Goal: Information Seeking & Learning: Learn about a topic

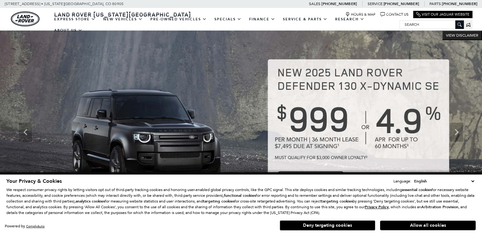
click at [339, 227] on button "Deny targeting cookies" at bounding box center [328, 225] width 96 height 10
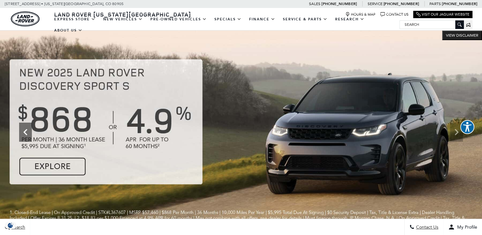
click at [27, 130] on icon "Previous" at bounding box center [25, 132] width 4 height 6
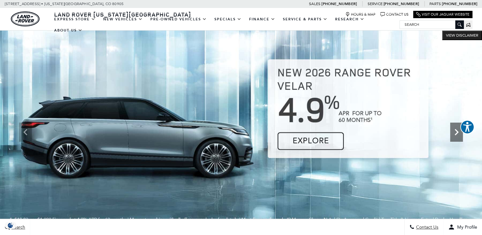
click at [457, 138] on icon "Next" at bounding box center [456, 132] width 13 height 13
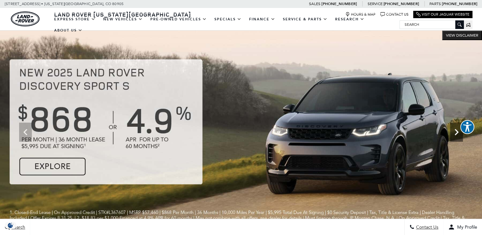
click at [457, 138] on icon "Next" at bounding box center [456, 132] width 13 height 13
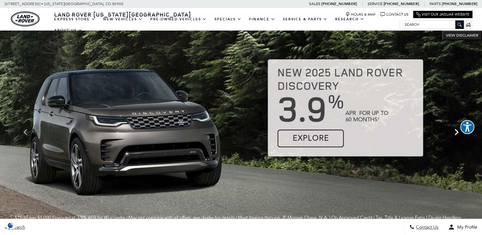
click at [457, 138] on icon "Next" at bounding box center [456, 132] width 13 height 13
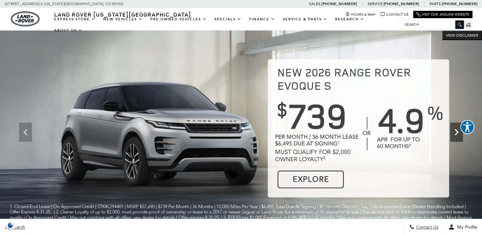
click at [457, 138] on icon "Next" at bounding box center [456, 132] width 13 height 13
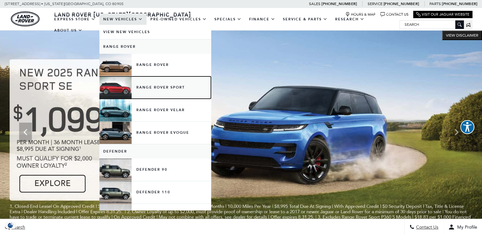
click at [149, 89] on link "Range Rover Sport" at bounding box center [154, 87] width 111 height 22
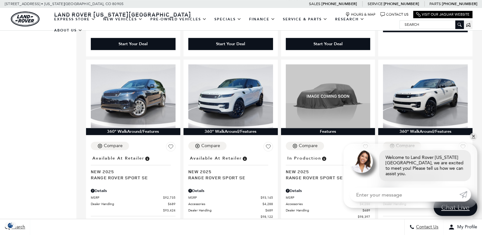
scroll to position [413, 0]
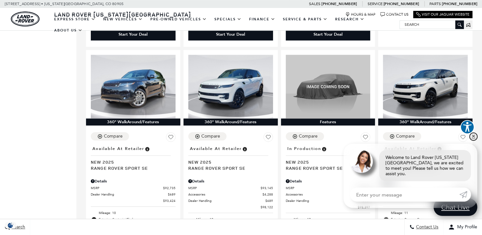
click at [474, 140] on link "✕" at bounding box center [474, 137] width 8 height 8
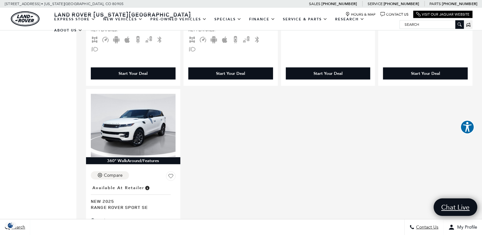
scroll to position [1437, 0]
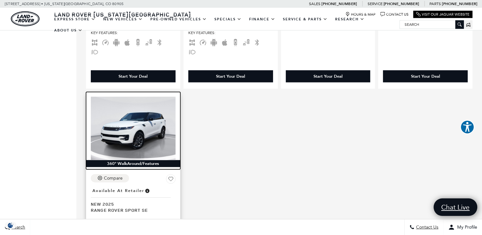
click at [128, 111] on img at bounding box center [133, 128] width 85 height 63
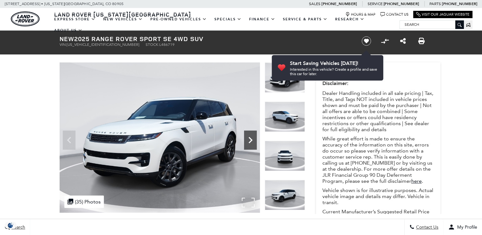
click at [248, 138] on icon "Next" at bounding box center [250, 140] width 13 height 13
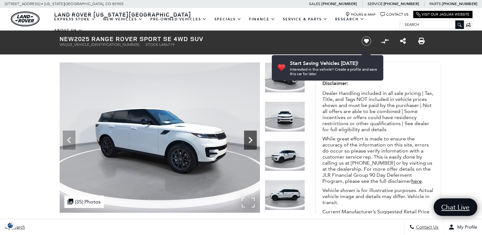
click at [248, 138] on icon "Next" at bounding box center [250, 140] width 13 height 13
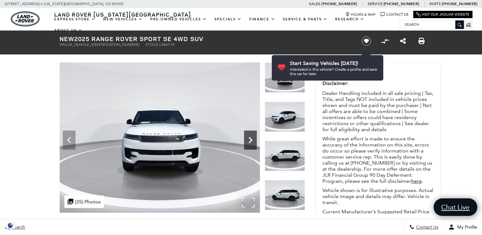
click at [248, 138] on icon "Next" at bounding box center [250, 140] width 13 height 13
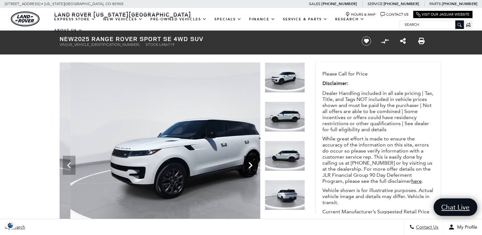
click at [248, 138] on img at bounding box center [193, 154] width 267 height 184
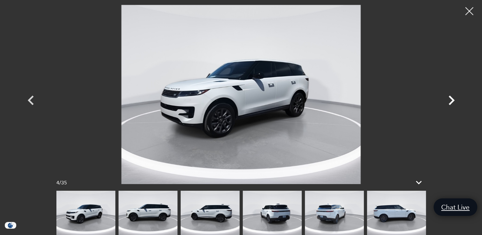
click at [448, 100] on icon "Next" at bounding box center [451, 100] width 19 height 19
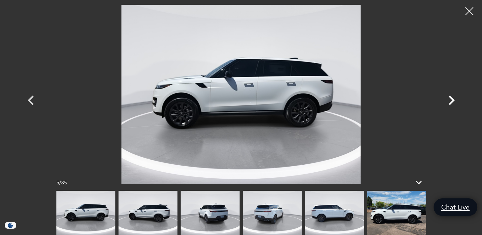
click at [448, 100] on icon "Next" at bounding box center [451, 100] width 19 height 19
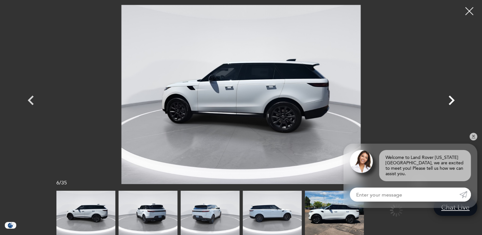
click at [448, 100] on icon "Next" at bounding box center [451, 100] width 19 height 19
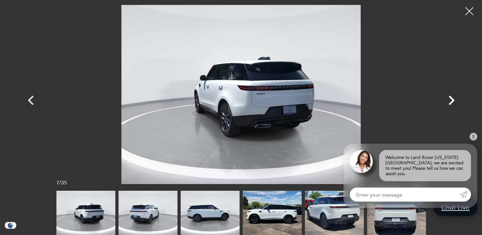
click at [448, 100] on icon "Next" at bounding box center [451, 100] width 19 height 19
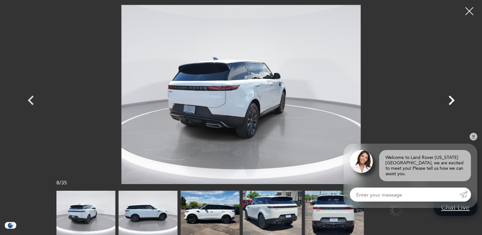
click at [448, 100] on icon "Next" at bounding box center [451, 100] width 19 height 19
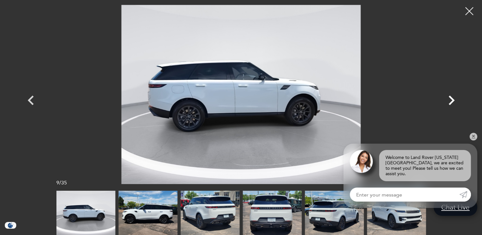
click at [448, 100] on icon "Next" at bounding box center [451, 100] width 19 height 19
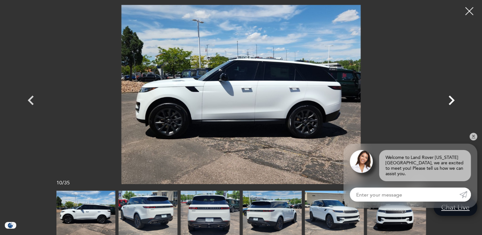
click at [448, 100] on icon "Next" at bounding box center [451, 100] width 19 height 19
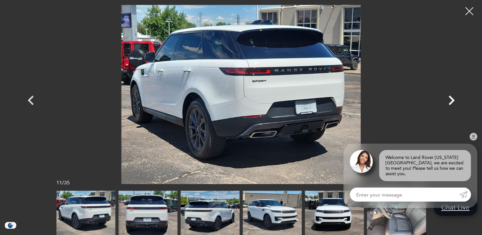
click at [448, 100] on icon "Next" at bounding box center [451, 100] width 19 height 19
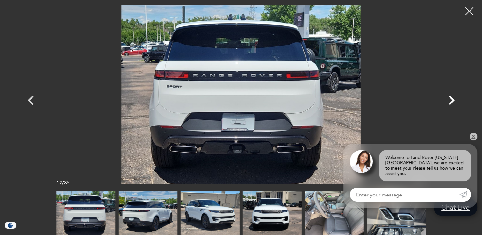
click at [448, 100] on icon "Next" at bounding box center [451, 100] width 19 height 19
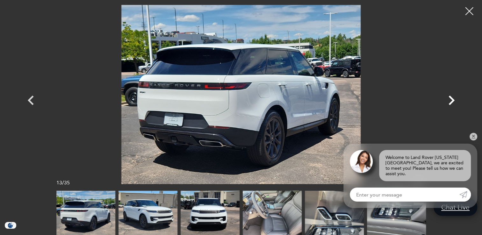
click at [448, 100] on icon "Next" at bounding box center [451, 100] width 19 height 19
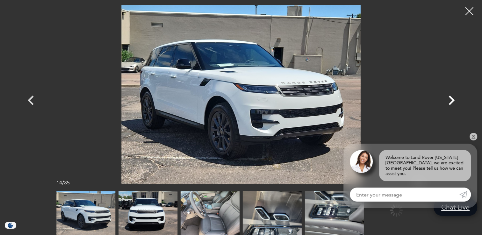
click at [448, 100] on icon "Next" at bounding box center [451, 100] width 19 height 19
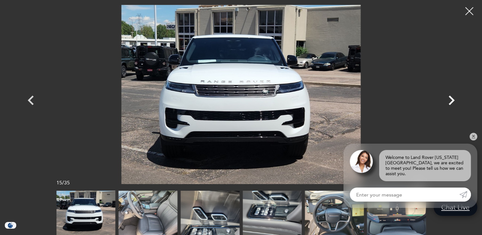
click at [448, 100] on icon "Next" at bounding box center [451, 100] width 19 height 19
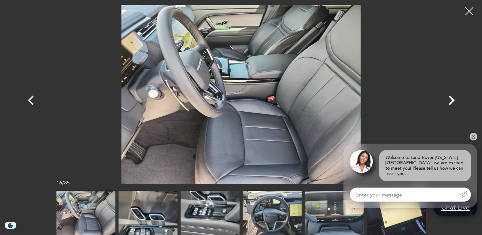
click at [448, 100] on icon "Next" at bounding box center [451, 100] width 19 height 19
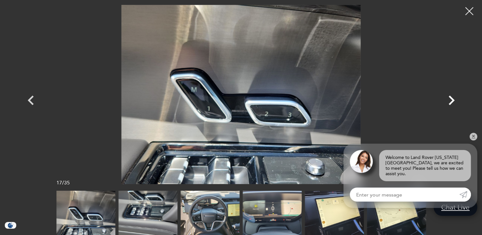
click at [448, 100] on icon "Next" at bounding box center [451, 100] width 19 height 19
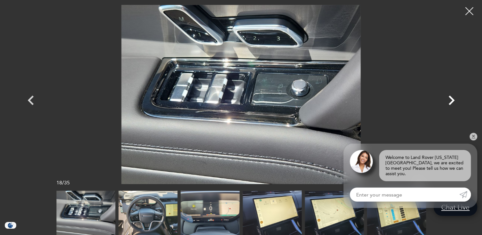
click at [448, 100] on icon "Next" at bounding box center [451, 100] width 19 height 19
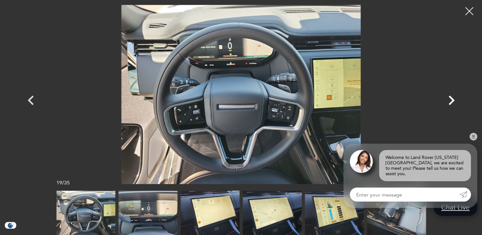
click at [448, 100] on icon "Next" at bounding box center [451, 100] width 19 height 19
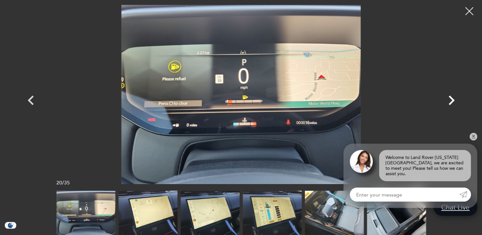
click at [448, 100] on icon "Next" at bounding box center [451, 100] width 19 height 19
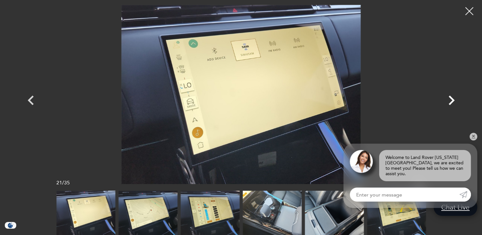
click at [448, 100] on icon "Next" at bounding box center [451, 100] width 19 height 19
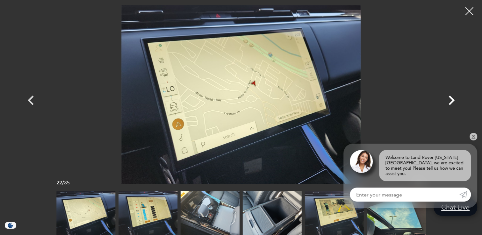
click at [448, 100] on icon "Next" at bounding box center [451, 100] width 19 height 19
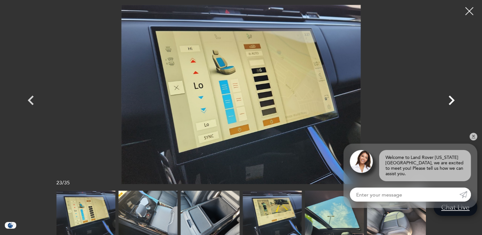
click at [448, 100] on icon "Next" at bounding box center [451, 100] width 19 height 19
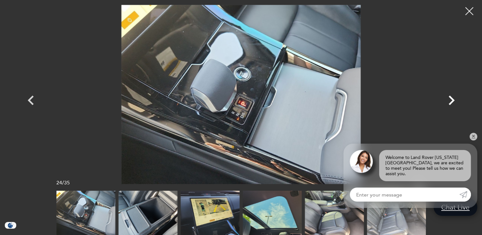
click at [448, 100] on icon "Next" at bounding box center [451, 100] width 19 height 19
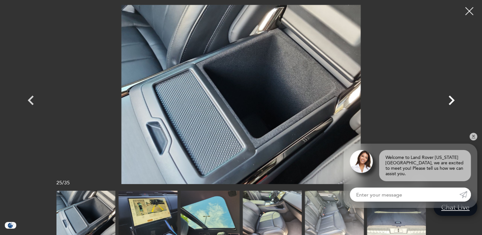
click at [448, 100] on icon "Next" at bounding box center [451, 100] width 19 height 19
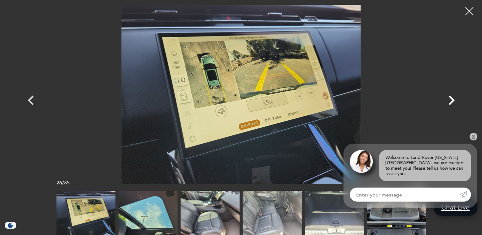
click at [448, 100] on icon "Next" at bounding box center [451, 100] width 19 height 19
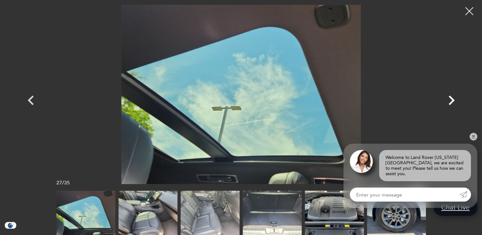
click at [448, 100] on icon "Next" at bounding box center [451, 100] width 19 height 19
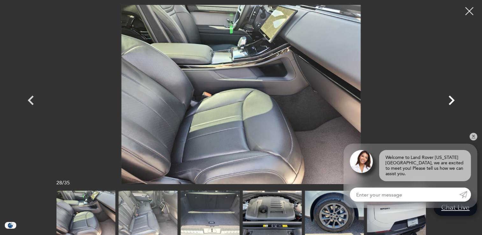
click at [448, 100] on icon "Next" at bounding box center [451, 100] width 19 height 19
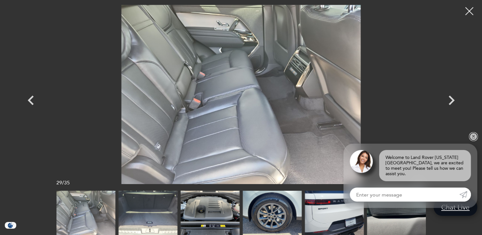
click at [476, 140] on link "✕" at bounding box center [474, 137] width 8 height 8
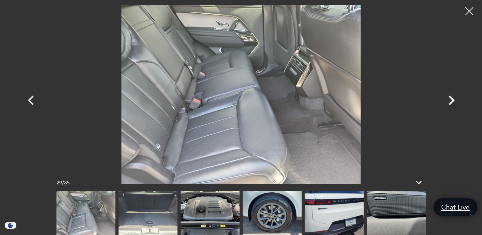
click at [450, 102] on icon "Next" at bounding box center [452, 101] width 6 height 10
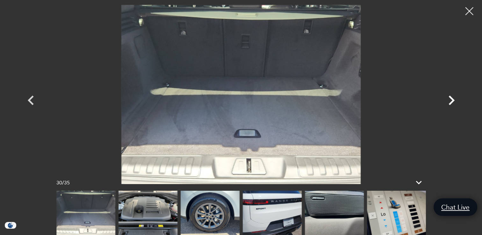
click at [450, 102] on icon "Next" at bounding box center [452, 101] width 6 height 10
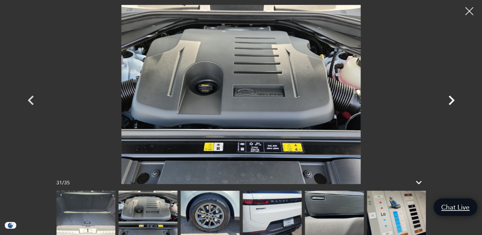
click at [450, 102] on icon "Next" at bounding box center [452, 101] width 6 height 10
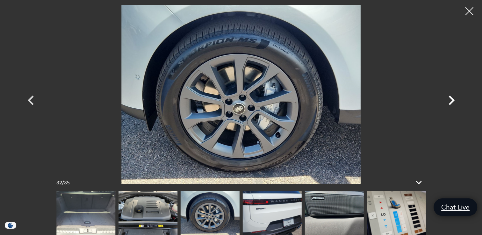
click at [450, 102] on icon "Next" at bounding box center [452, 101] width 6 height 10
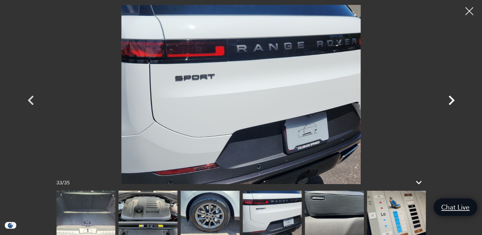
click at [450, 102] on icon "Next" at bounding box center [452, 101] width 6 height 10
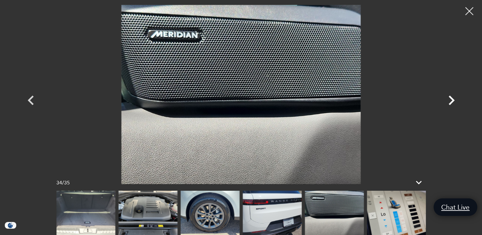
click at [450, 102] on icon "Next" at bounding box center [452, 101] width 6 height 10
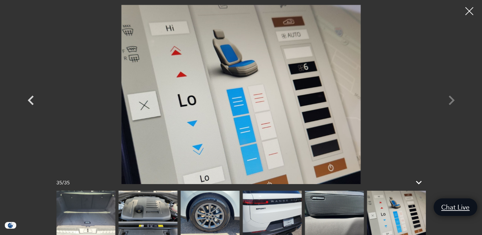
click at [450, 102] on div at bounding box center [241, 94] width 446 height 179
click at [451, 99] on div at bounding box center [241, 94] width 446 height 179
click at [467, 14] on div at bounding box center [469, 11] width 17 height 17
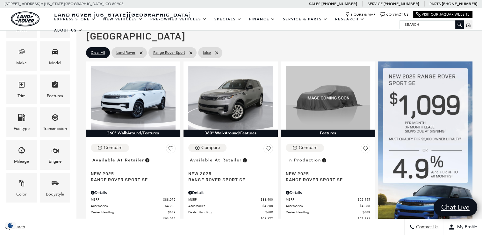
scroll to position [150, 0]
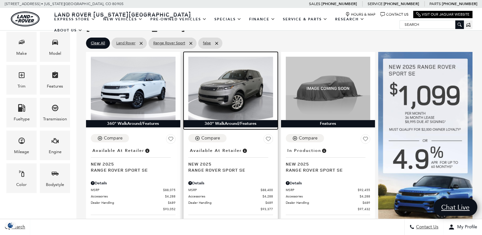
click at [223, 83] on img at bounding box center [230, 88] width 85 height 63
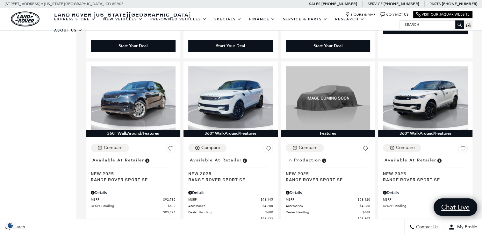
scroll to position [440, 0]
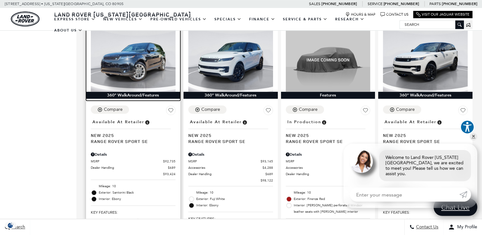
click at [138, 50] on img at bounding box center [133, 59] width 85 height 63
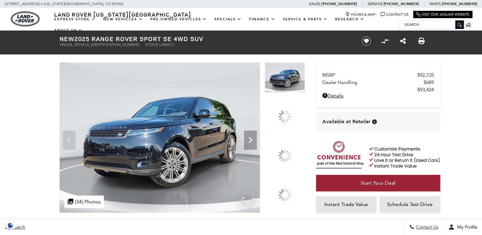
click at [218, 165] on img at bounding box center [160, 137] width 200 height 150
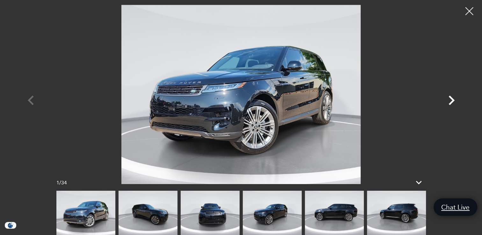
click at [451, 98] on icon "Next" at bounding box center [452, 101] width 6 height 10
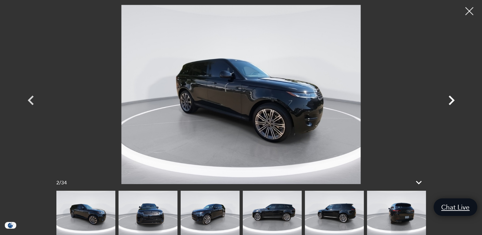
click at [451, 98] on icon "Next" at bounding box center [452, 101] width 6 height 10
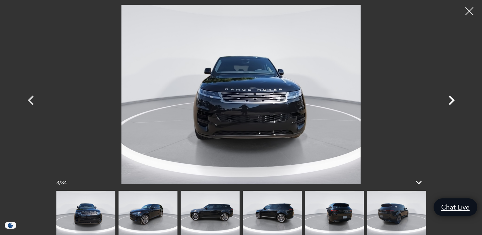
click at [451, 98] on icon "Next" at bounding box center [452, 101] width 6 height 10
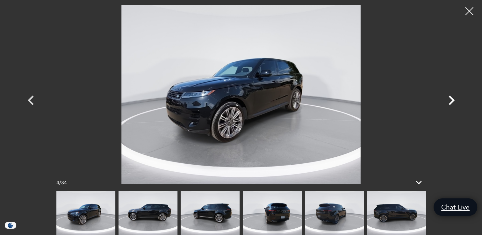
click at [451, 98] on icon "Next" at bounding box center [452, 101] width 6 height 10
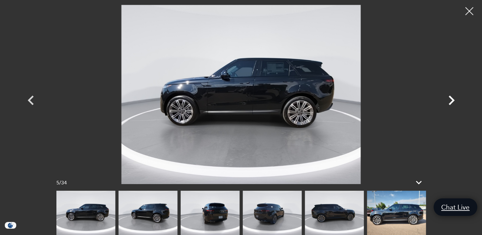
click at [451, 98] on icon "Next" at bounding box center [452, 101] width 6 height 10
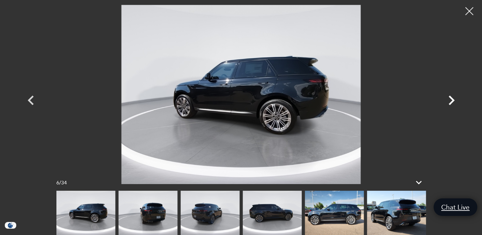
click at [451, 98] on icon "Next" at bounding box center [452, 101] width 6 height 10
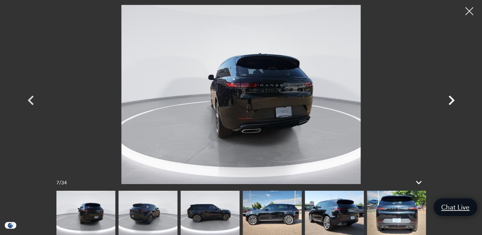
click at [451, 98] on icon "Next" at bounding box center [452, 101] width 6 height 10
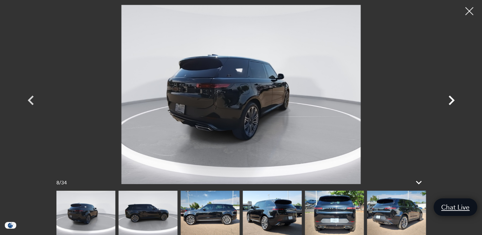
click at [451, 98] on icon "Next" at bounding box center [452, 101] width 6 height 10
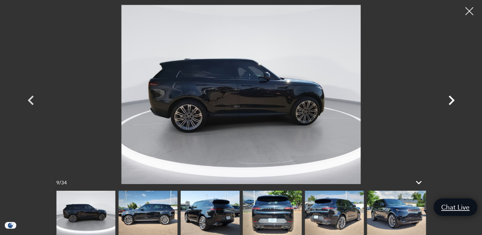
click at [451, 98] on icon "Next" at bounding box center [452, 101] width 6 height 10
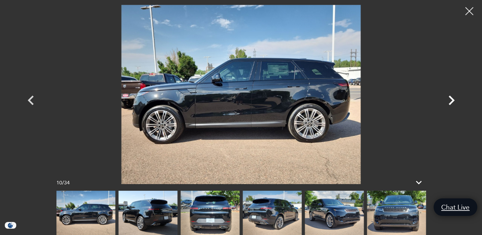
click at [451, 98] on icon "Next" at bounding box center [452, 101] width 6 height 10
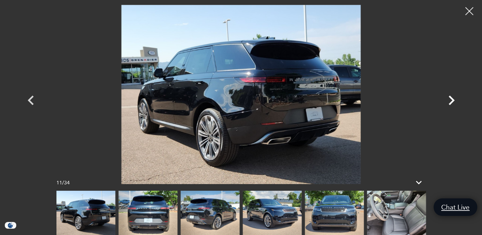
click at [451, 98] on icon "Next" at bounding box center [452, 101] width 6 height 10
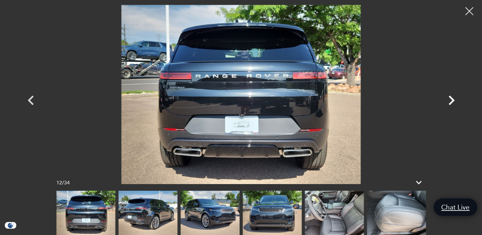
click at [451, 98] on icon "Next" at bounding box center [452, 101] width 6 height 10
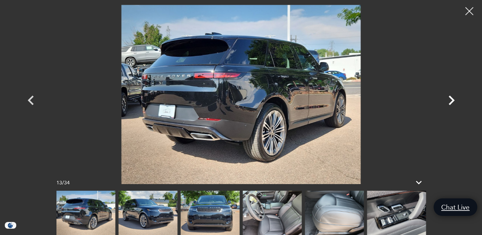
click at [451, 98] on icon "Next" at bounding box center [452, 101] width 6 height 10
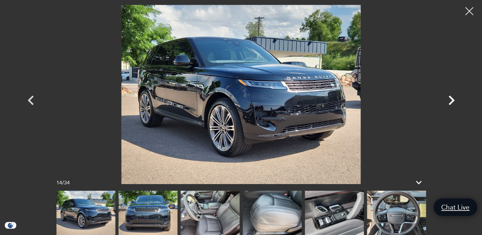
click at [451, 98] on icon "Next" at bounding box center [452, 101] width 6 height 10
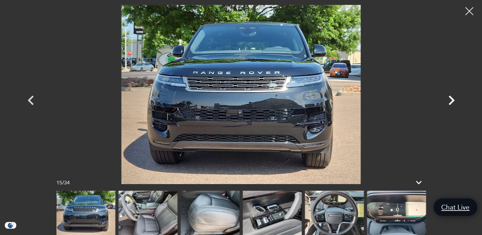
click at [451, 98] on icon "Next" at bounding box center [452, 101] width 6 height 10
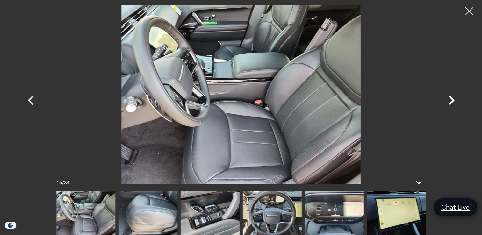
click at [451, 98] on icon "Next" at bounding box center [452, 101] width 6 height 10
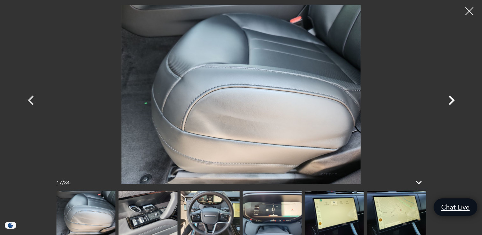
click at [451, 98] on icon "Next" at bounding box center [452, 101] width 6 height 10
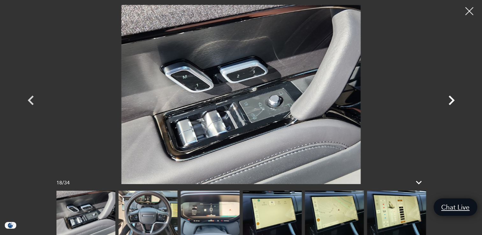
click at [451, 98] on icon "Next" at bounding box center [452, 101] width 6 height 10
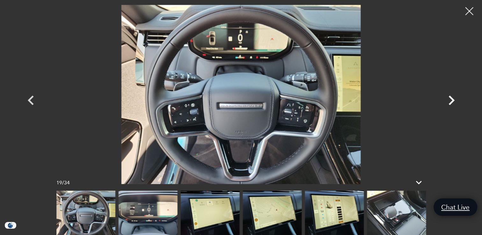
click at [451, 98] on icon "Next" at bounding box center [452, 101] width 6 height 10
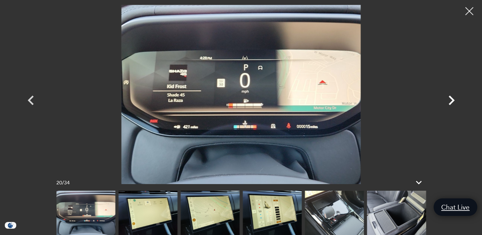
click at [451, 98] on icon "Next" at bounding box center [452, 101] width 6 height 10
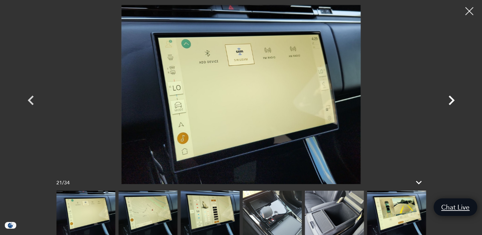
click at [451, 98] on icon "Next" at bounding box center [452, 101] width 6 height 10
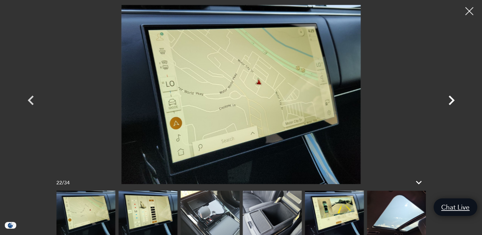
click at [451, 98] on icon "Next" at bounding box center [452, 101] width 6 height 10
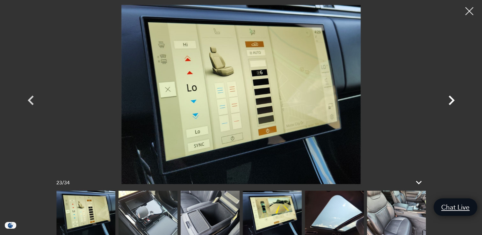
click at [451, 98] on icon "Next" at bounding box center [452, 101] width 6 height 10
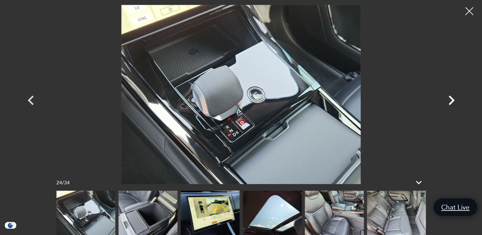
click at [451, 98] on icon "Next" at bounding box center [452, 101] width 6 height 10
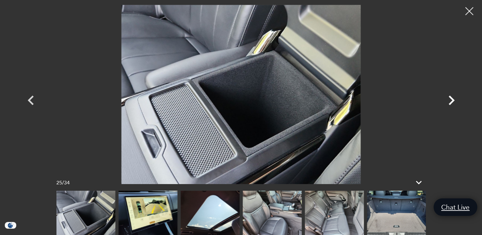
click at [451, 98] on icon "Next" at bounding box center [452, 101] width 6 height 10
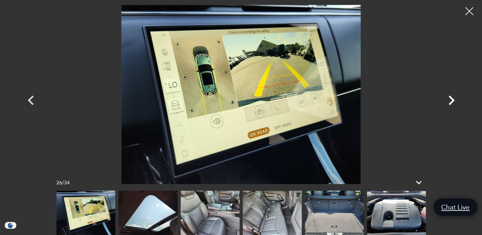
click at [451, 98] on icon "Next" at bounding box center [452, 101] width 6 height 10
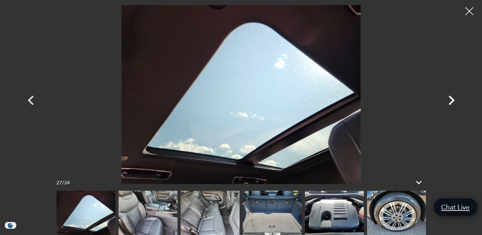
click at [451, 98] on icon "Next" at bounding box center [452, 101] width 6 height 10
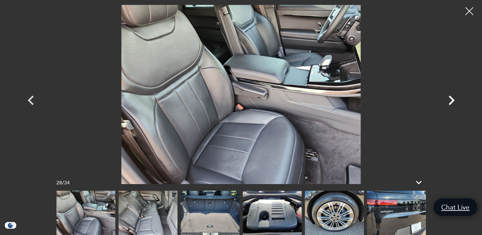
click at [451, 98] on icon "Next" at bounding box center [452, 101] width 6 height 10
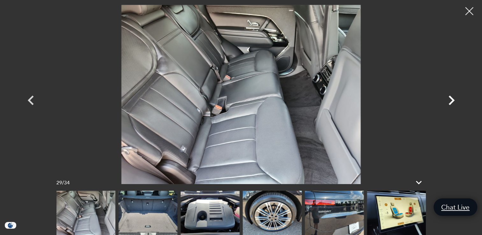
click at [451, 98] on icon "Next" at bounding box center [452, 101] width 6 height 10
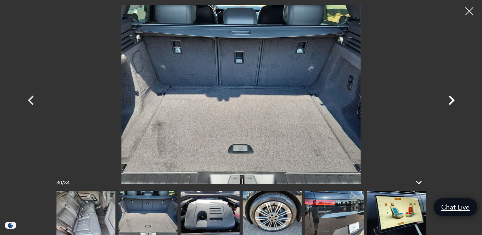
click at [451, 98] on icon "Next" at bounding box center [452, 101] width 6 height 10
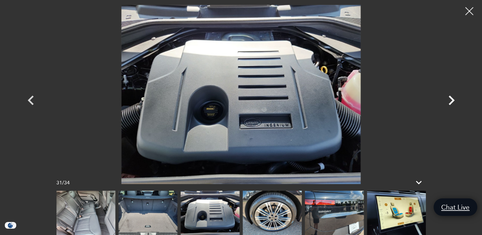
click at [451, 98] on icon "Next" at bounding box center [452, 101] width 6 height 10
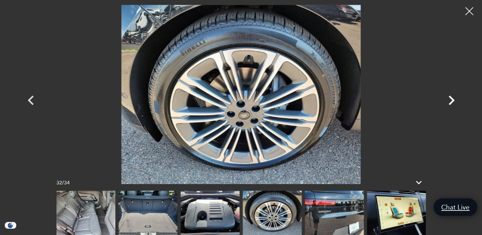
click at [451, 98] on icon "Next" at bounding box center [452, 101] width 6 height 10
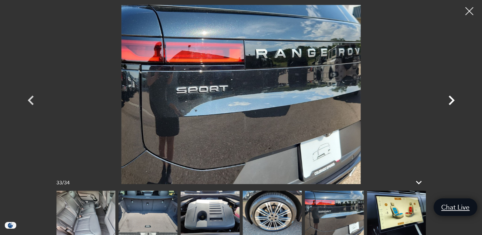
click at [451, 98] on icon "Next" at bounding box center [452, 101] width 6 height 10
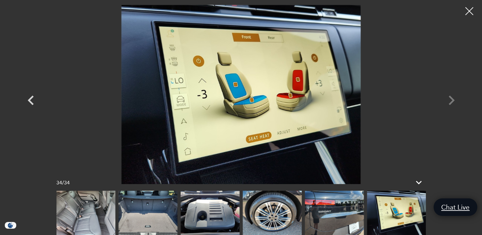
click at [451, 98] on div at bounding box center [241, 94] width 446 height 179
click at [467, 10] on div at bounding box center [469, 11] width 17 height 17
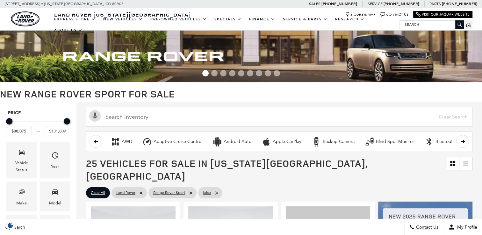
click at [328, 89] on h1 "New Range Rover Sport for Sale" at bounding box center [241, 94] width 482 height 11
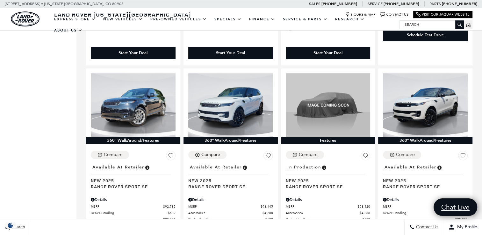
scroll to position [395, 0]
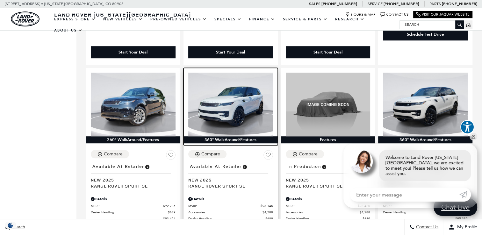
click at [226, 89] on img at bounding box center [230, 104] width 85 height 63
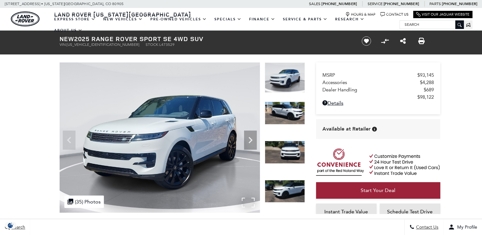
click at [179, 129] on img at bounding box center [160, 137] width 200 height 150
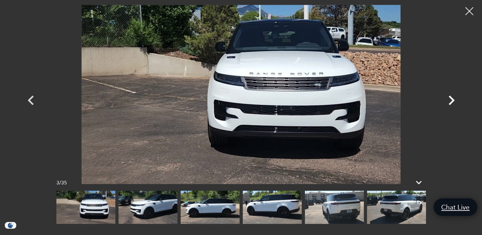
click at [454, 101] on icon "Next" at bounding box center [451, 100] width 19 height 19
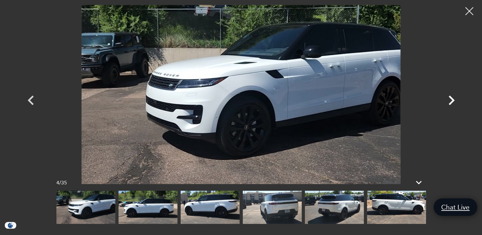
click at [454, 101] on icon "Next" at bounding box center [451, 100] width 19 height 19
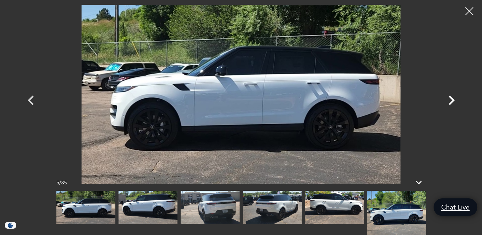
click at [454, 101] on icon "Next" at bounding box center [451, 100] width 19 height 19
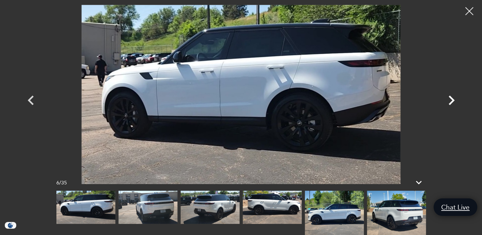
click at [454, 101] on icon "Next" at bounding box center [451, 100] width 19 height 19
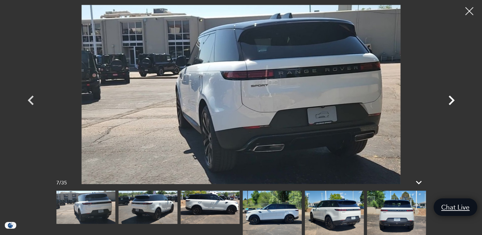
click at [454, 101] on icon "Next" at bounding box center [451, 100] width 19 height 19
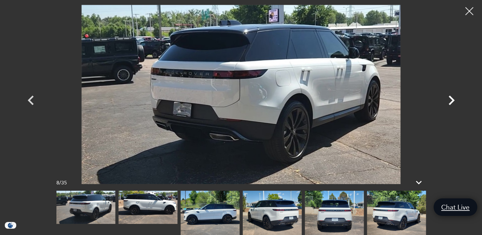
click at [454, 101] on icon "Next" at bounding box center [451, 100] width 19 height 19
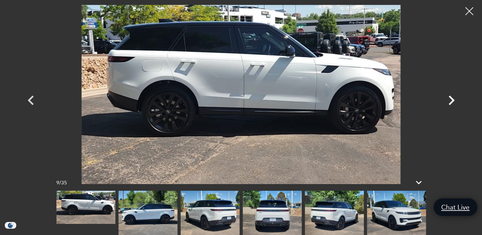
click at [454, 101] on icon "Next" at bounding box center [451, 100] width 19 height 19
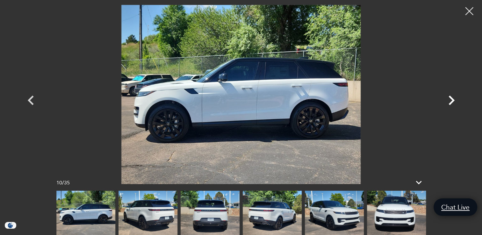
click at [454, 101] on icon "Next" at bounding box center [451, 100] width 19 height 19
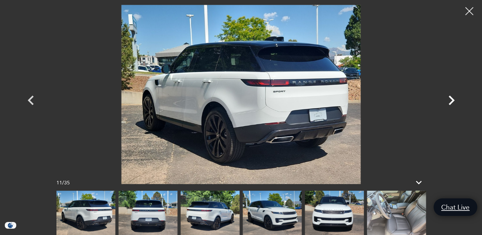
click at [454, 101] on icon "Next" at bounding box center [451, 100] width 19 height 19
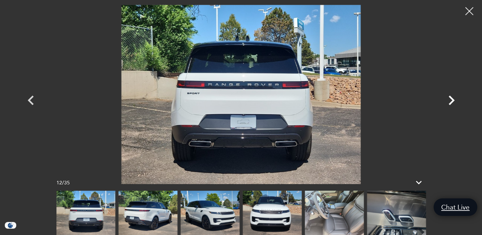
click at [454, 101] on icon "Next" at bounding box center [451, 100] width 19 height 19
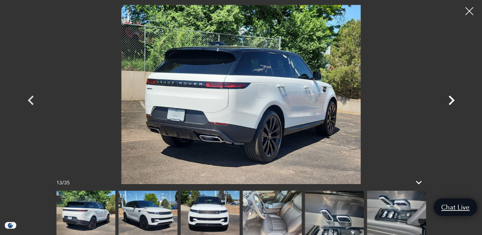
click at [454, 101] on icon "Next" at bounding box center [451, 100] width 19 height 19
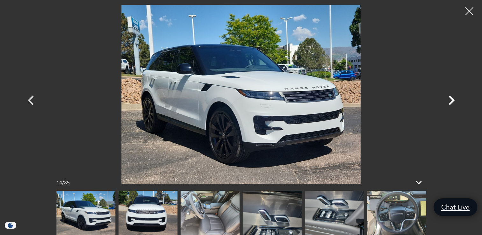
click at [454, 101] on icon "Next" at bounding box center [451, 100] width 19 height 19
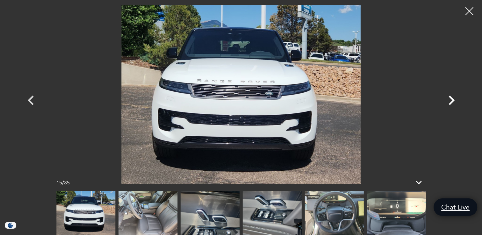
click at [454, 101] on icon "Next" at bounding box center [451, 100] width 19 height 19
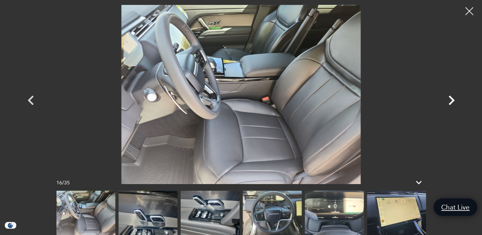
click at [454, 101] on icon "Next" at bounding box center [451, 100] width 19 height 19
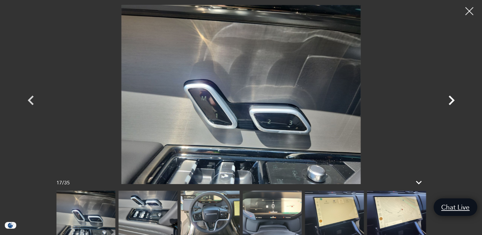
click at [454, 101] on icon "Next" at bounding box center [451, 100] width 19 height 19
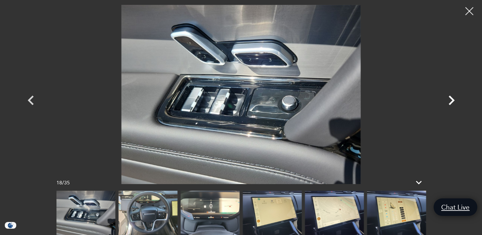
click at [454, 101] on icon "Next" at bounding box center [451, 100] width 19 height 19
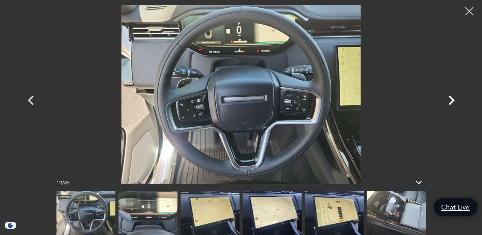
click at [454, 101] on icon "Next" at bounding box center [451, 100] width 19 height 19
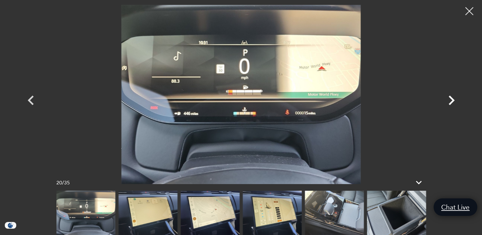
click at [454, 101] on icon "Next" at bounding box center [451, 100] width 19 height 19
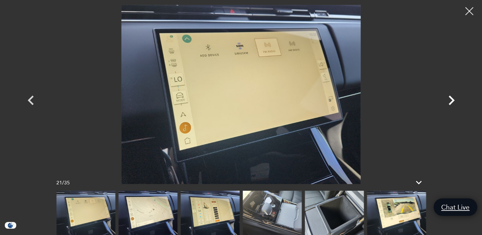
click at [454, 101] on icon "Next" at bounding box center [451, 100] width 19 height 19
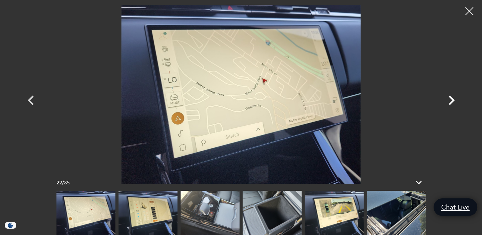
click at [454, 101] on icon "Next" at bounding box center [451, 100] width 19 height 19
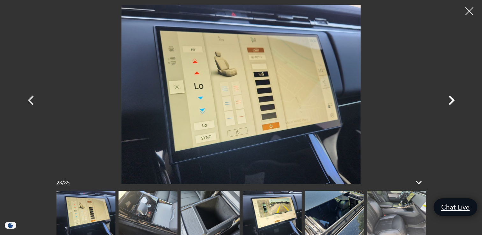
click at [454, 101] on icon "Next" at bounding box center [451, 100] width 19 height 19
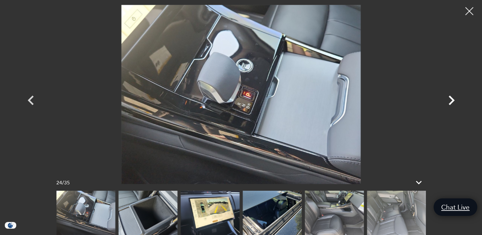
click at [454, 101] on icon "Next" at bounding box center [451, 100] width 19 height 19
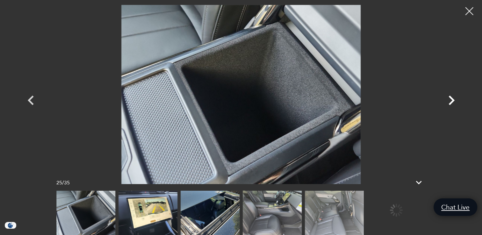
click at [454, 101] on icon "Next" at bounding box center [451, 100] width 19 height 19
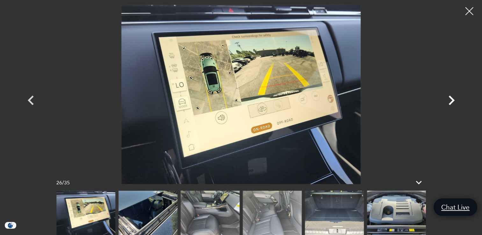
click at [454, 101] on icon "Next" at bounding box center [451, 100] width 19 height 19
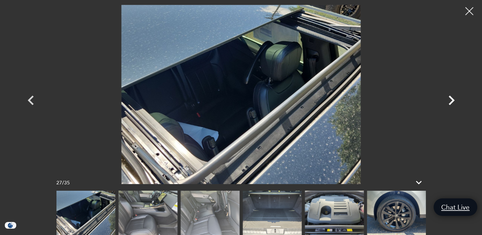
click at [454, 101] on icon "Next" at bounding box center [451, 100] width 19 height 19
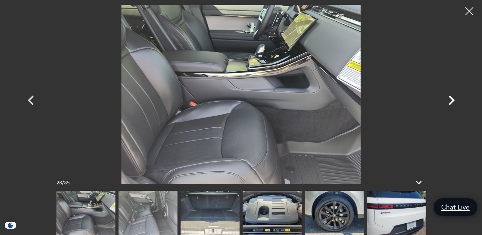
click at [454, 101] on icon "Next" at bounding box center [451, 100] width 19 height 19
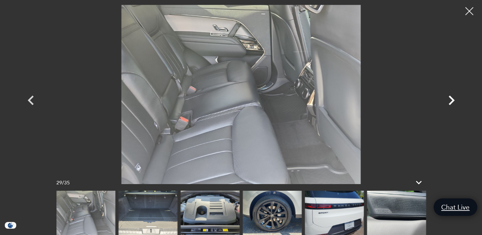
click at [454, 101] on icon "Next" at bounding box center [451, 100] width 19 height 19
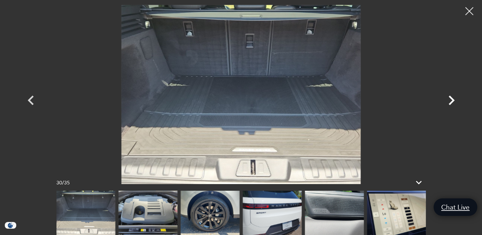
click at [454, 101] on icon "Next" at bounding box center [451, 100] width 19 height 19
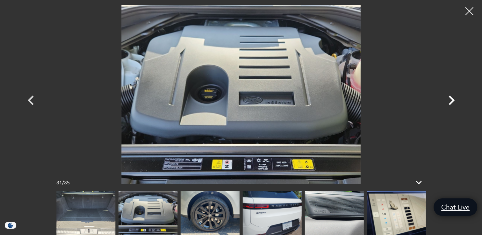
click at [454, 101] on icon "Next" at bounding box center [451, 100] width 19 height 19
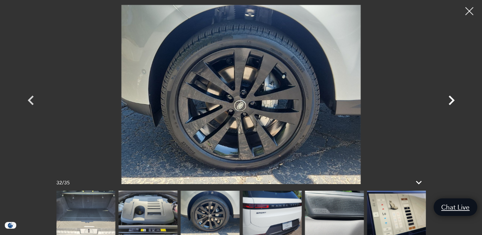
click at [454, 101] on icon "Next" at bounding box center [451, 100] width 19 height 19
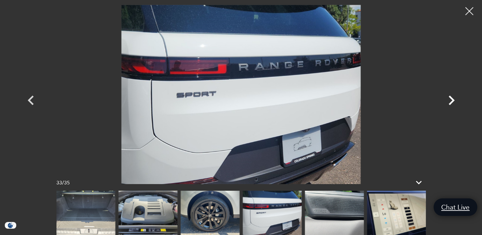
click at [454, 101] on icon "Next" at bounding box center [451, 100] width 19 height 19
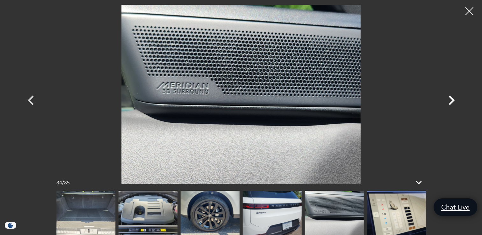
click at [454, 101] on icon "Next" at bounding box center [451, 100] width 19 height 19
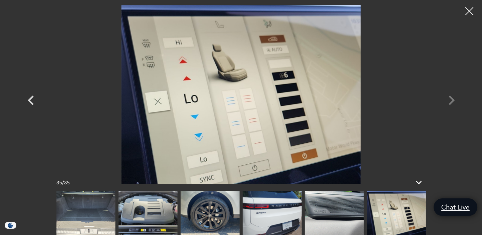
click at [454, 101] on div at bounding box center [241, 94] width 446 height 179
